Goal: Transaction & Acquisition: Purchase product/service

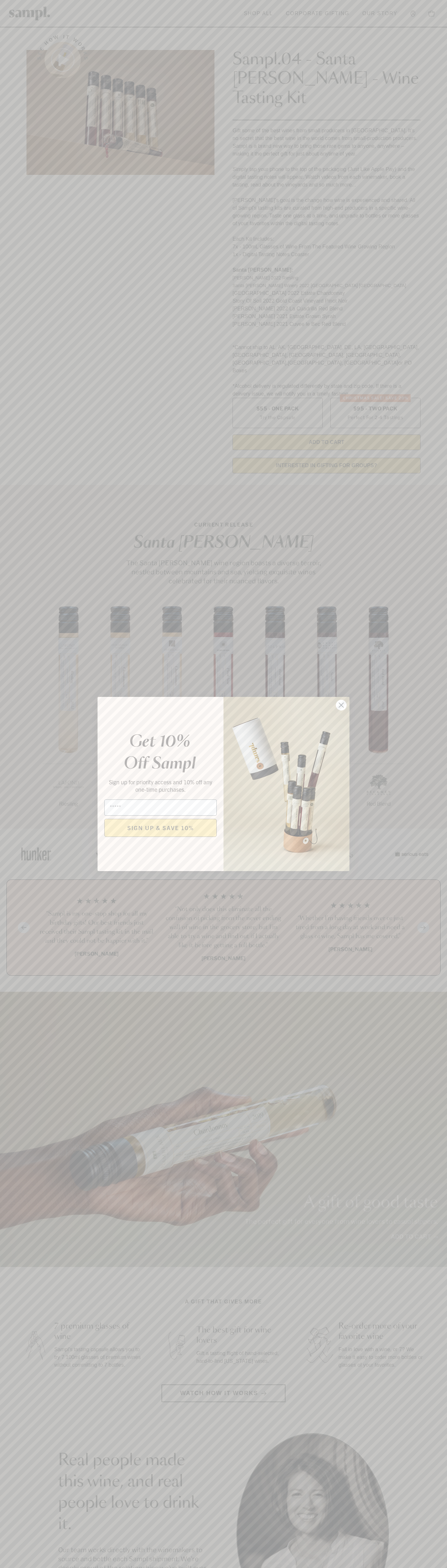
click at [341, 705] on icon "Close dialog" at bounding box center [341, 705] width 4 height 4
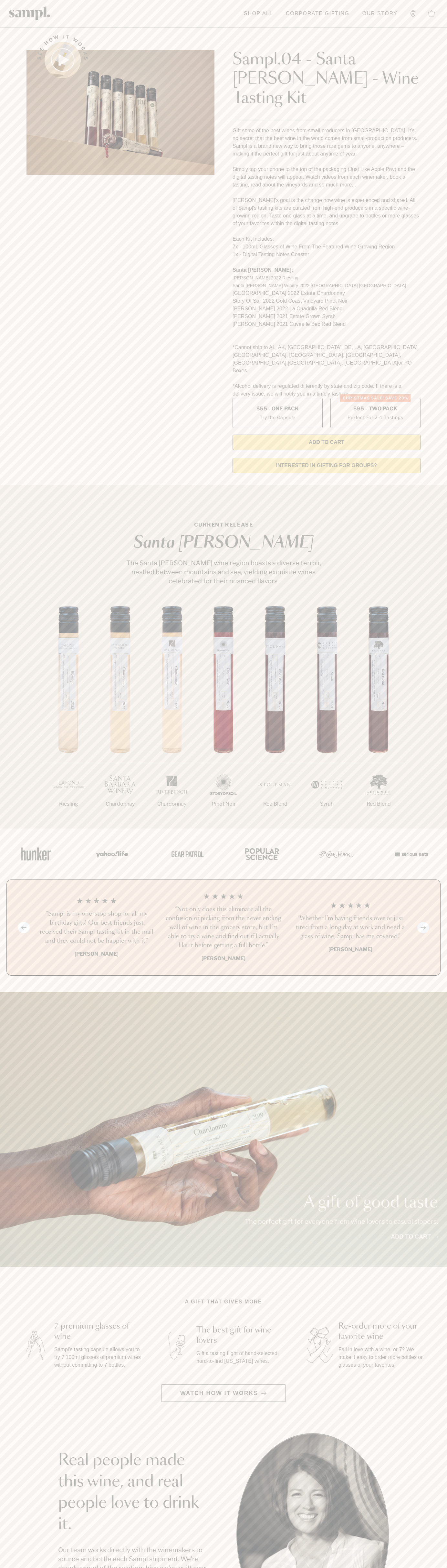
click at [30, 10] on img at bounding box center [30, 13] width 41 height 14
click at [427, 194] on section "See how it works Sampl.04 - Santa Barbara - Wine Tasting Kit Gift some of the b…" at bounding box center [224, 252] width 447 height 453
click at [279, 1567] on html "Skip to main content Toggle navigation menu Shop All Corporate Gifting Our Stor…" at bounding box center [224, 1304] width 447 height 2608
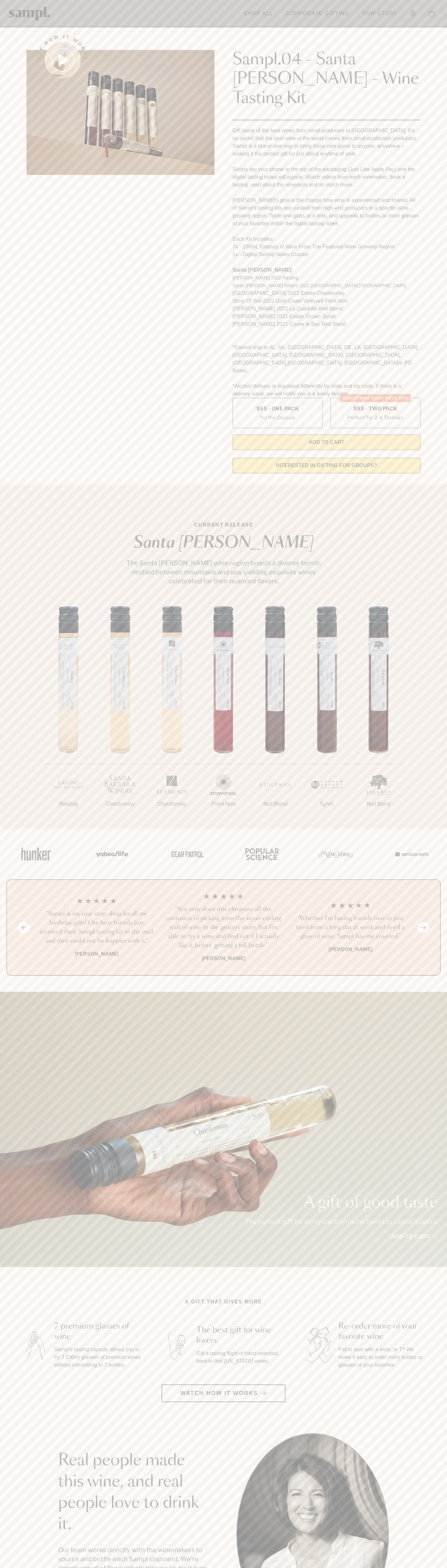
click at [24, 485] on section "CURRENT RELEASE Santa Barbara The Santa Barbara wine region boasts a diverse te…" at bounding box center [224, 657] width 447 height 343
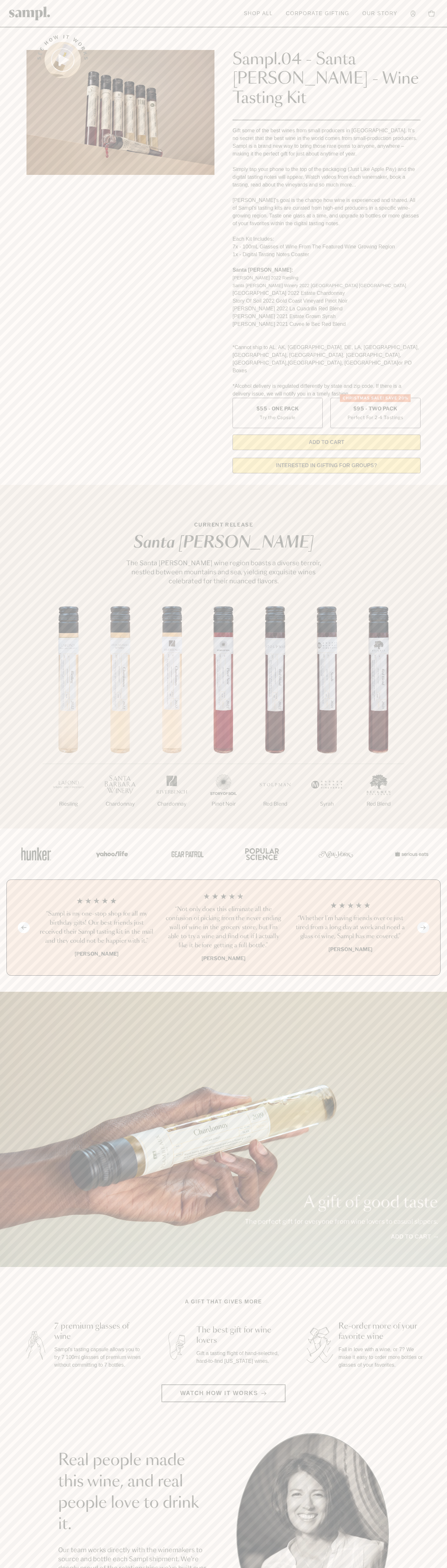
click at [375, 398] on label "Christmas SALE! Save 20% $95 - Two Pack Perfect For 2-4 Tastings" at bounding box center [375, 413] width 90 height 30
